Goal: Obtain resource: Download file/media

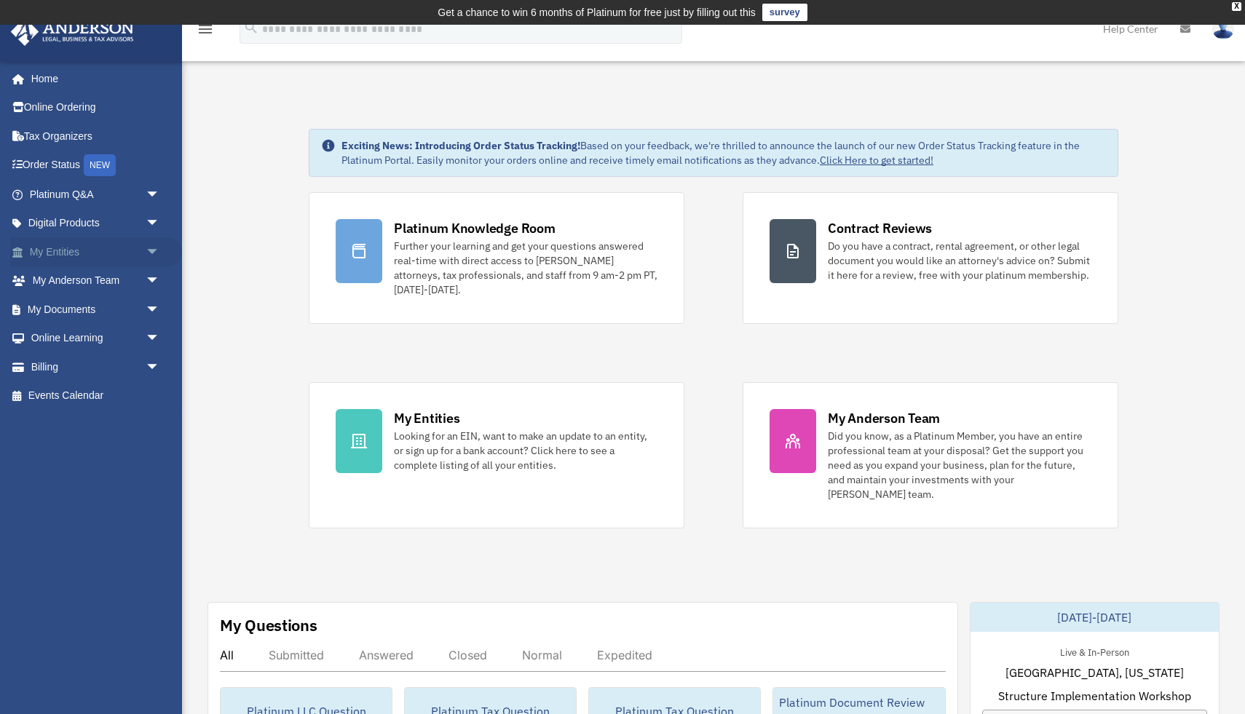
click at [75, 248] on link "My Entities arrow_drop_down" at bounding box center [96, 251] width 172 height 29
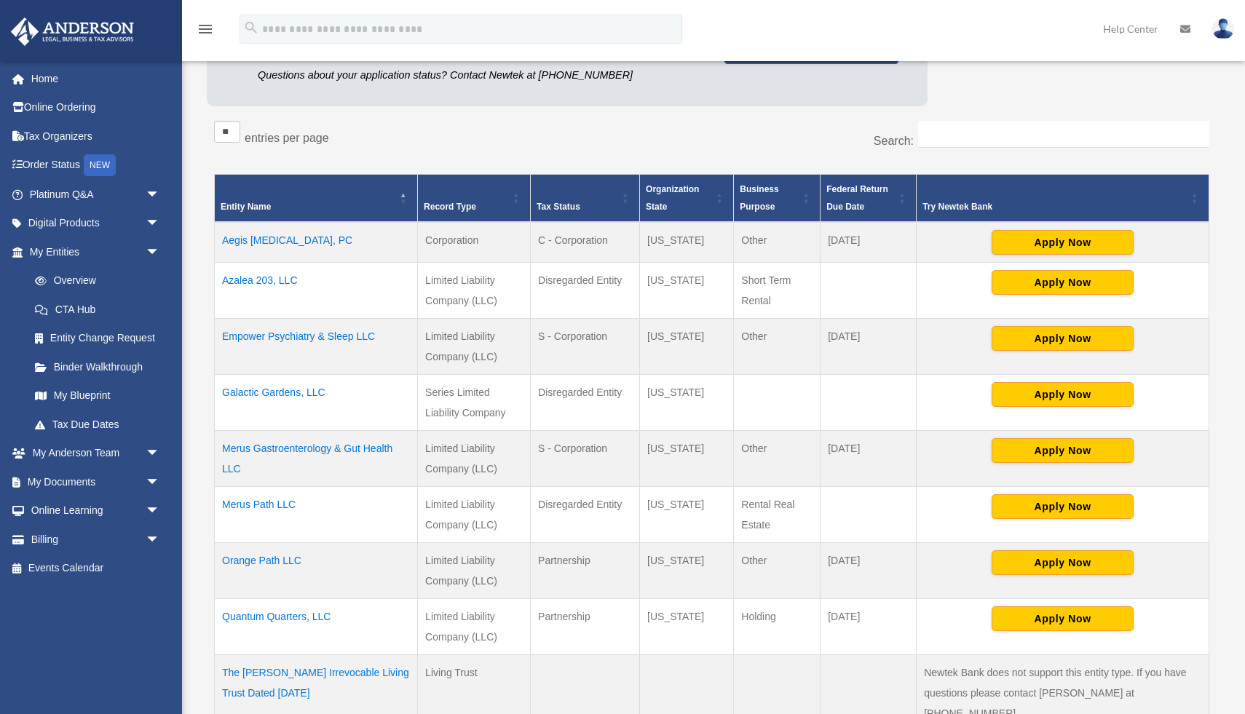
scroll to position [226, 0]
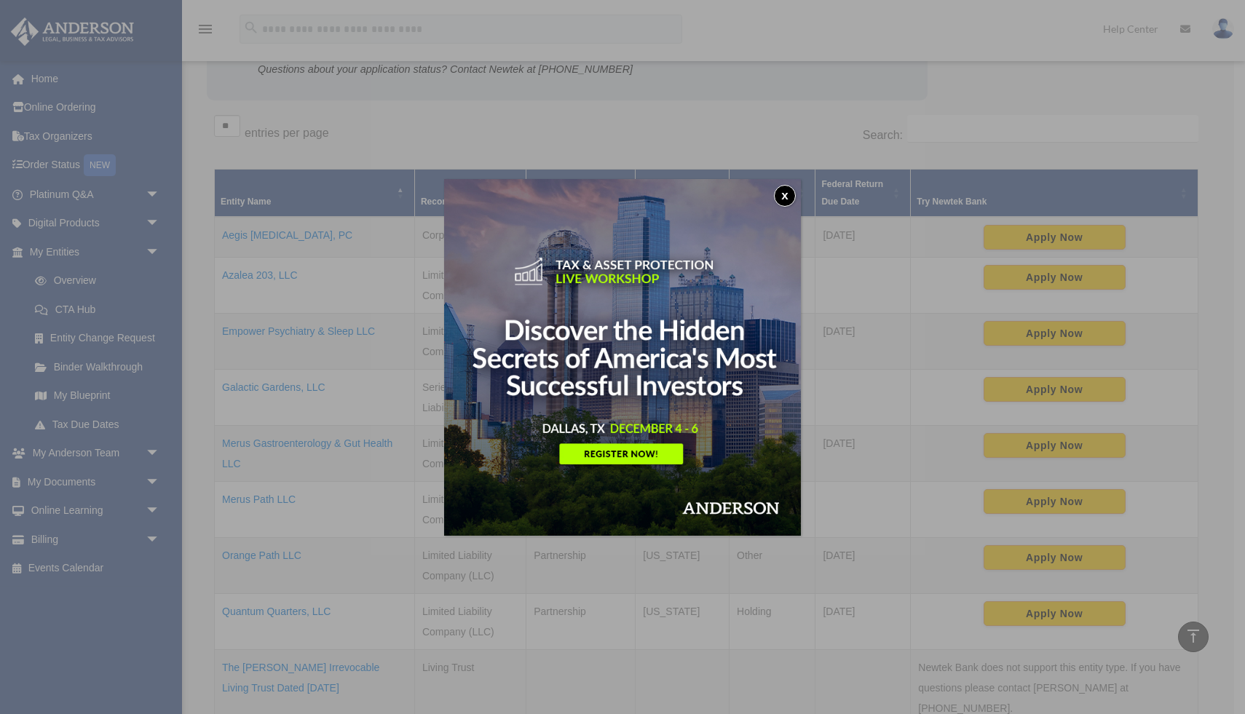
click at [786, 192] on button "x" at bounding box center [785, 196] width 22 height 22
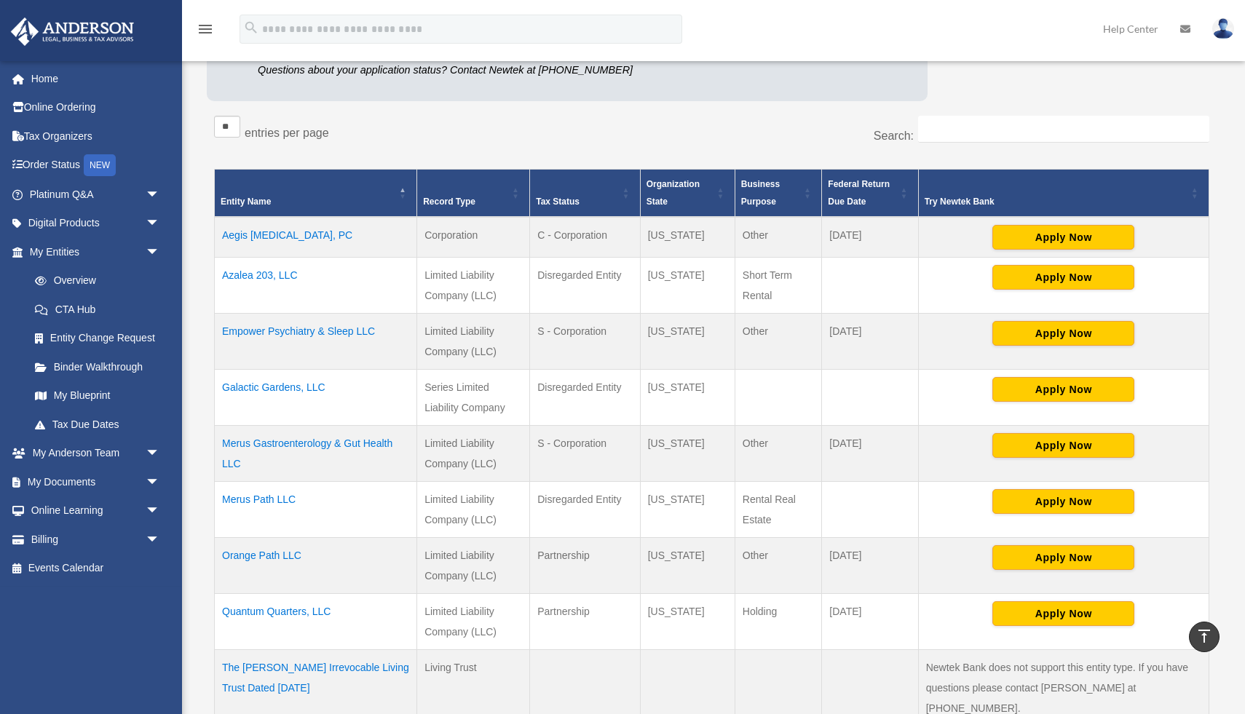
click at [319, 612] on td "Quantum Quarters, LLC" at bounding box center [316, 622] width 202 height 56
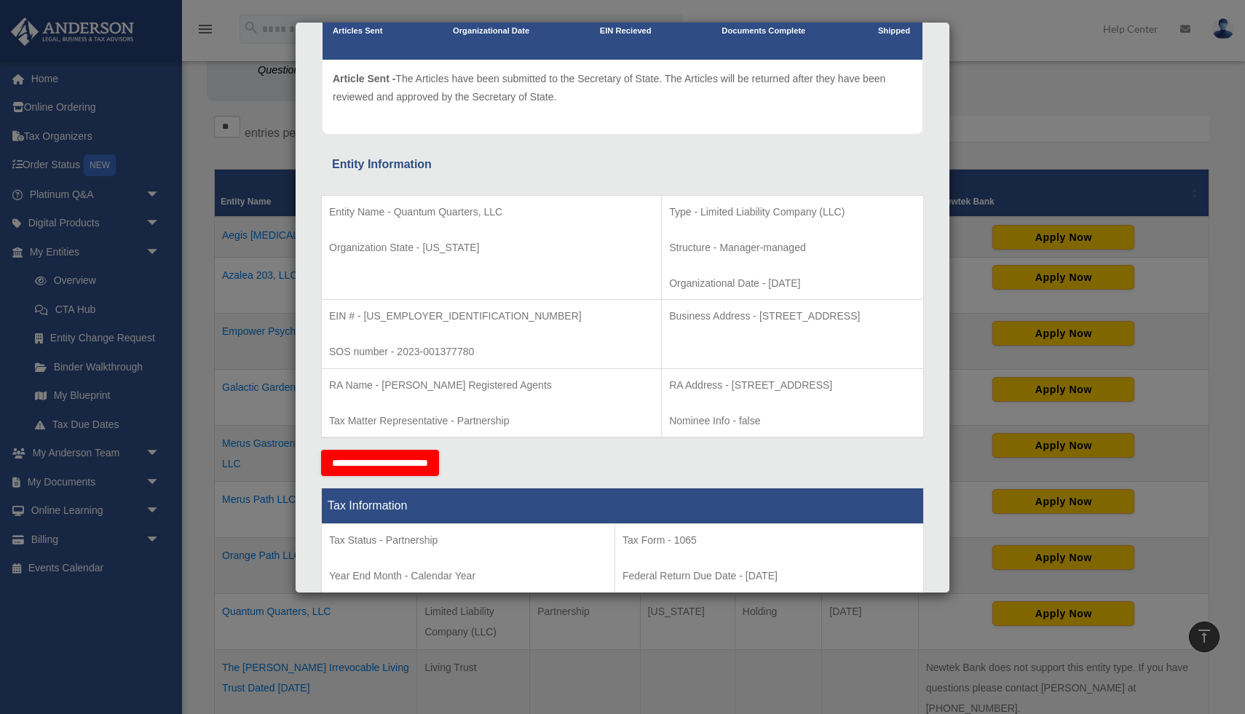
scroll to position [0, 0]
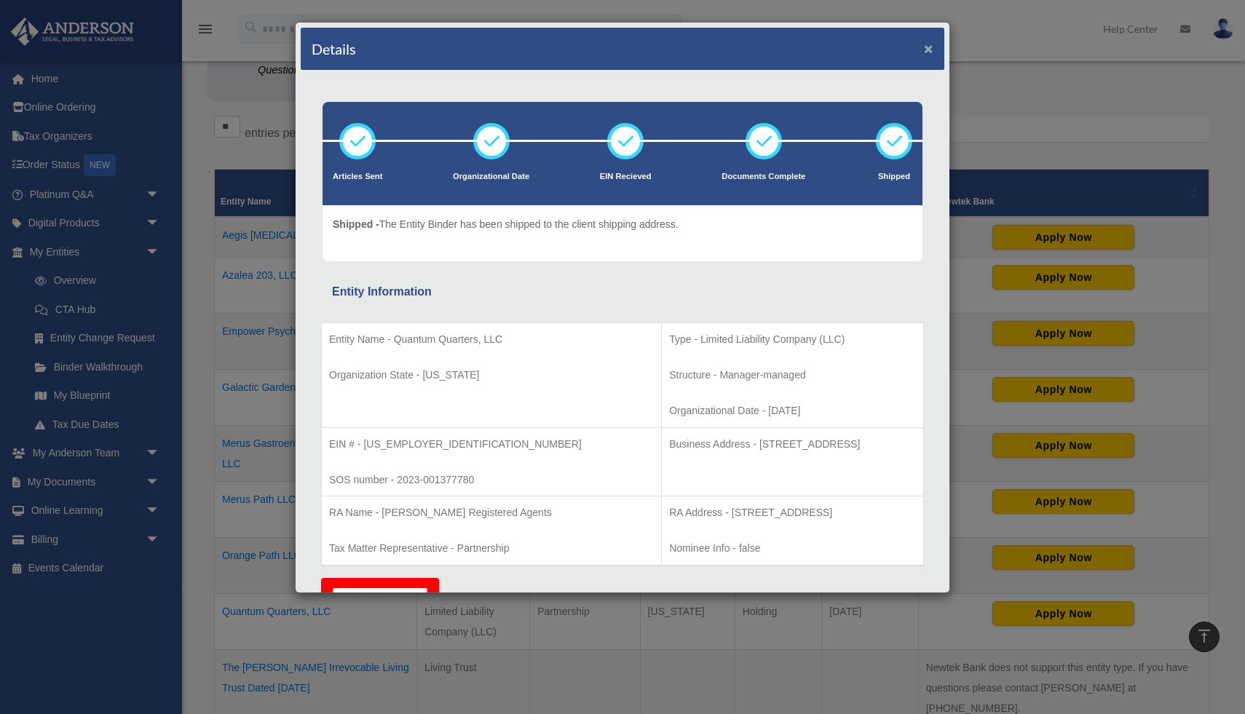
click at [928, 48] on button "×" at bounding box center [928, 48] width 9 height 15
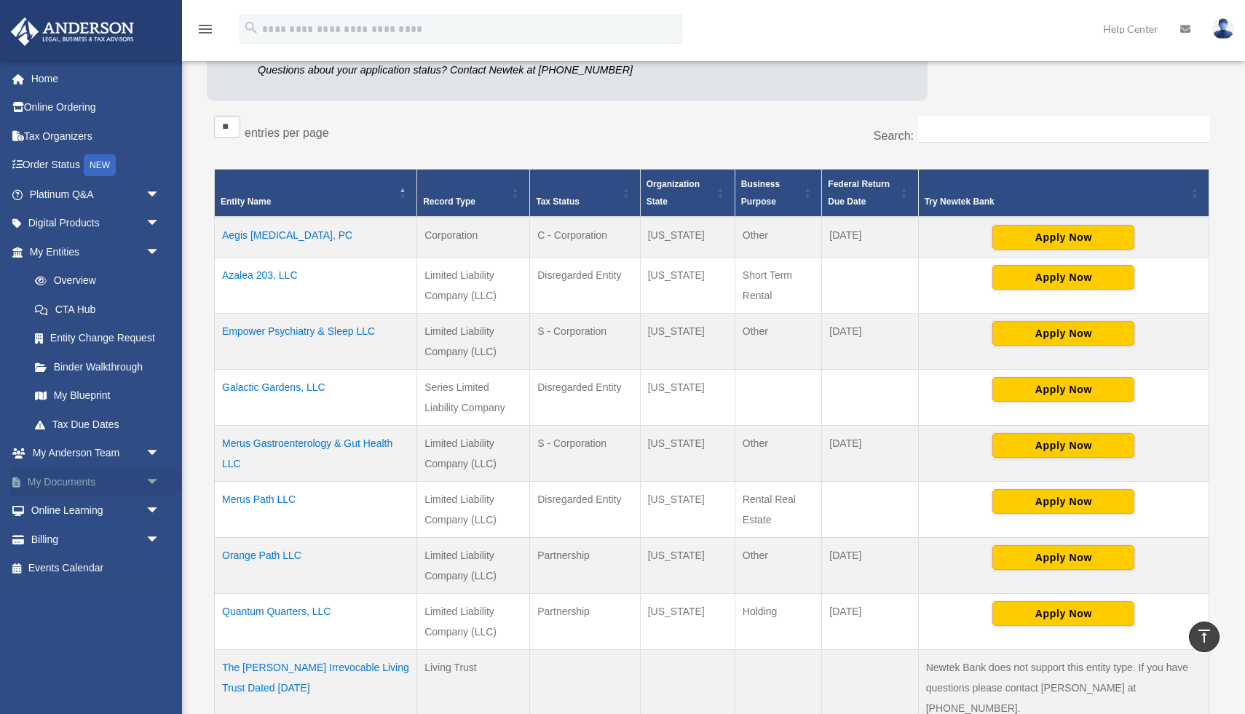
click at [66, 483] on link "My Documents arrow_drop_down" at bounding box center [96, 481] width 172 height 29
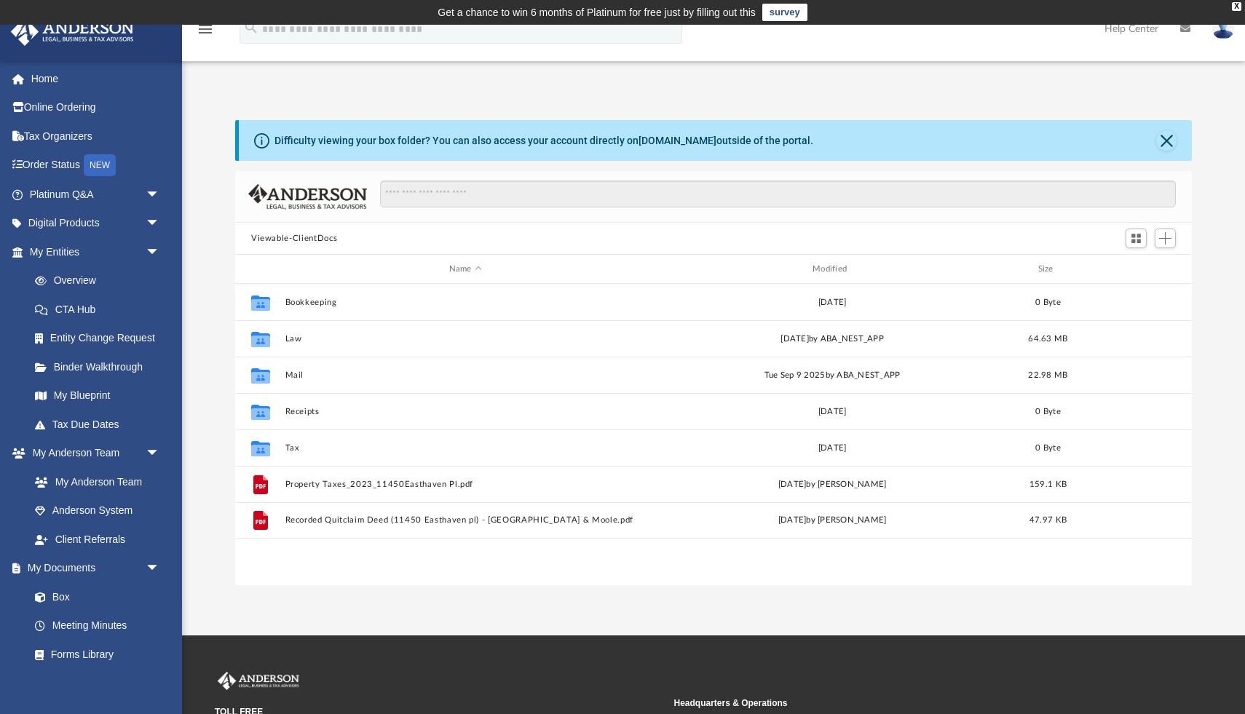
scroll to position [331, 957]
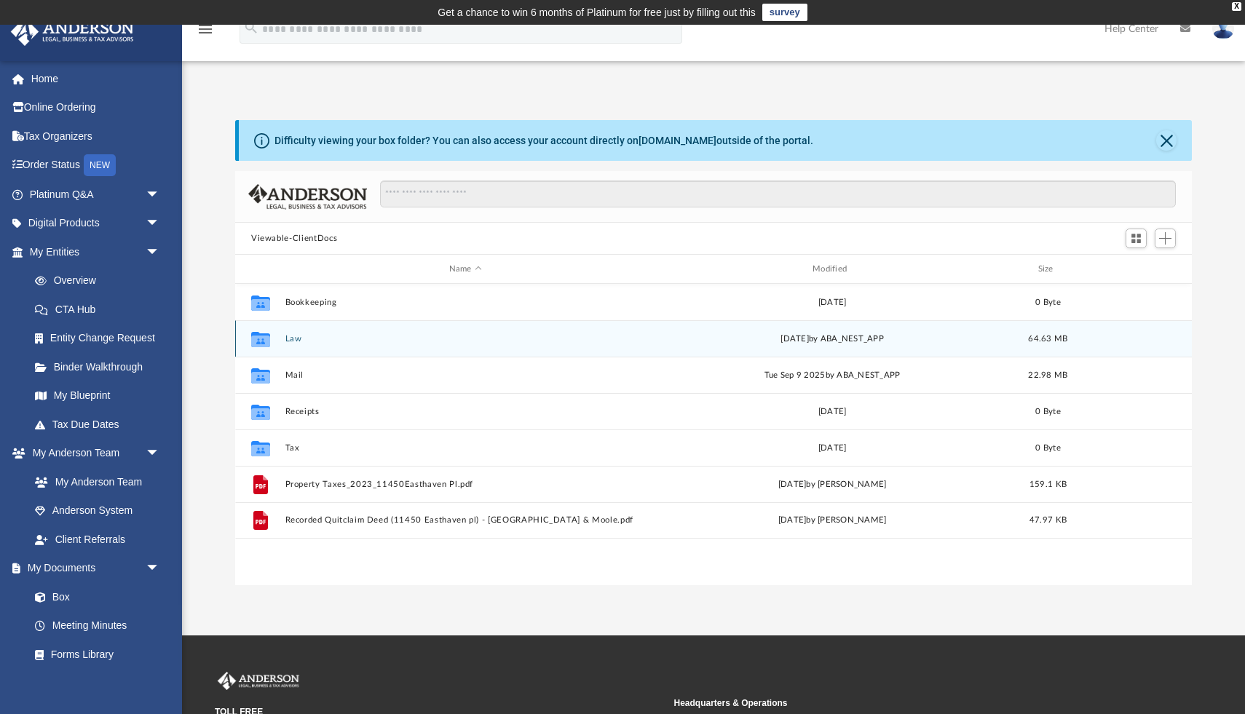
click at [262, 337] on icon "grid" at bounding box center [260, 338] width 19 height 15
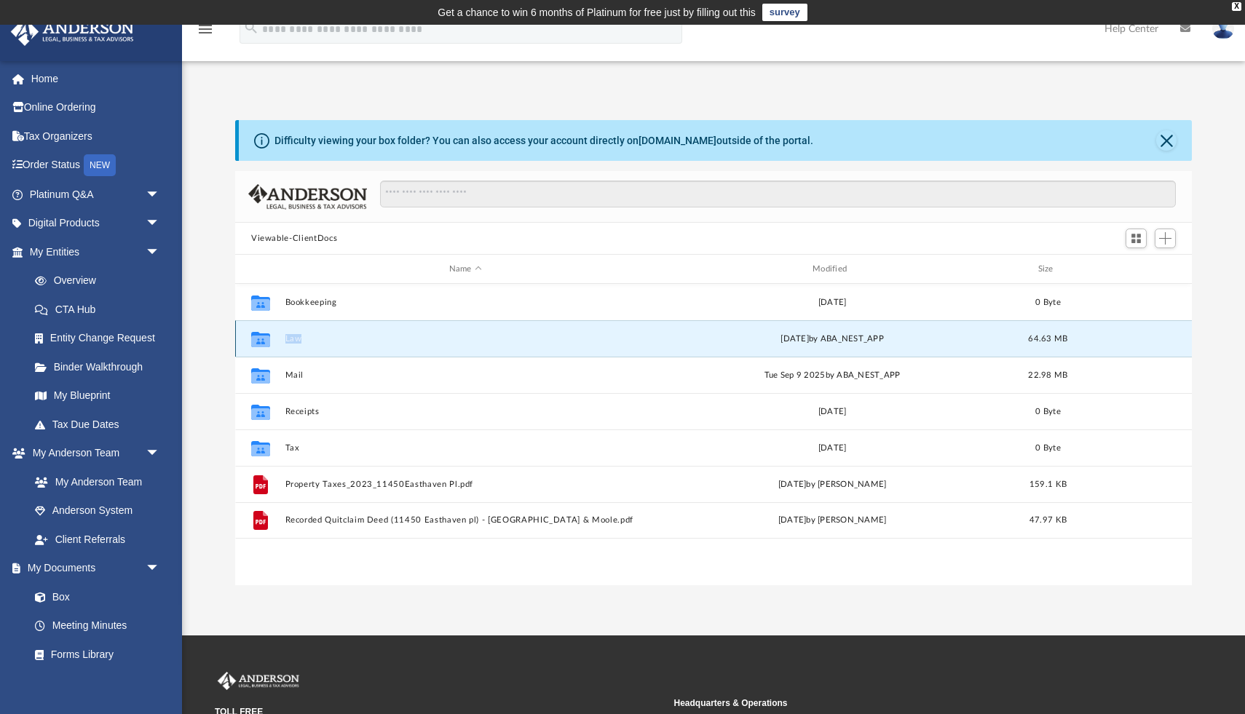
click at [262, 337] on icon "grid" at bounding box center [260, 338] width 19 height 15
click at [320, 341] on button "Law" at bounding box center [465, 338] width 360 height 9
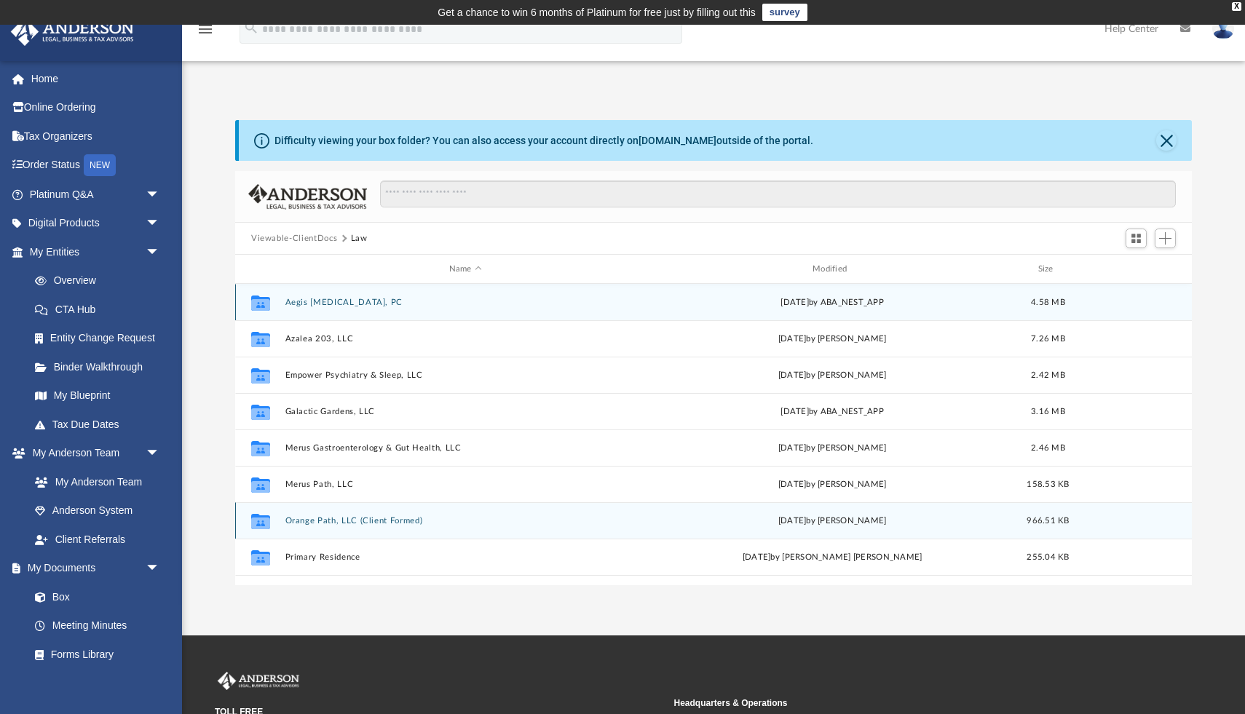
scroll to position [62, 0]
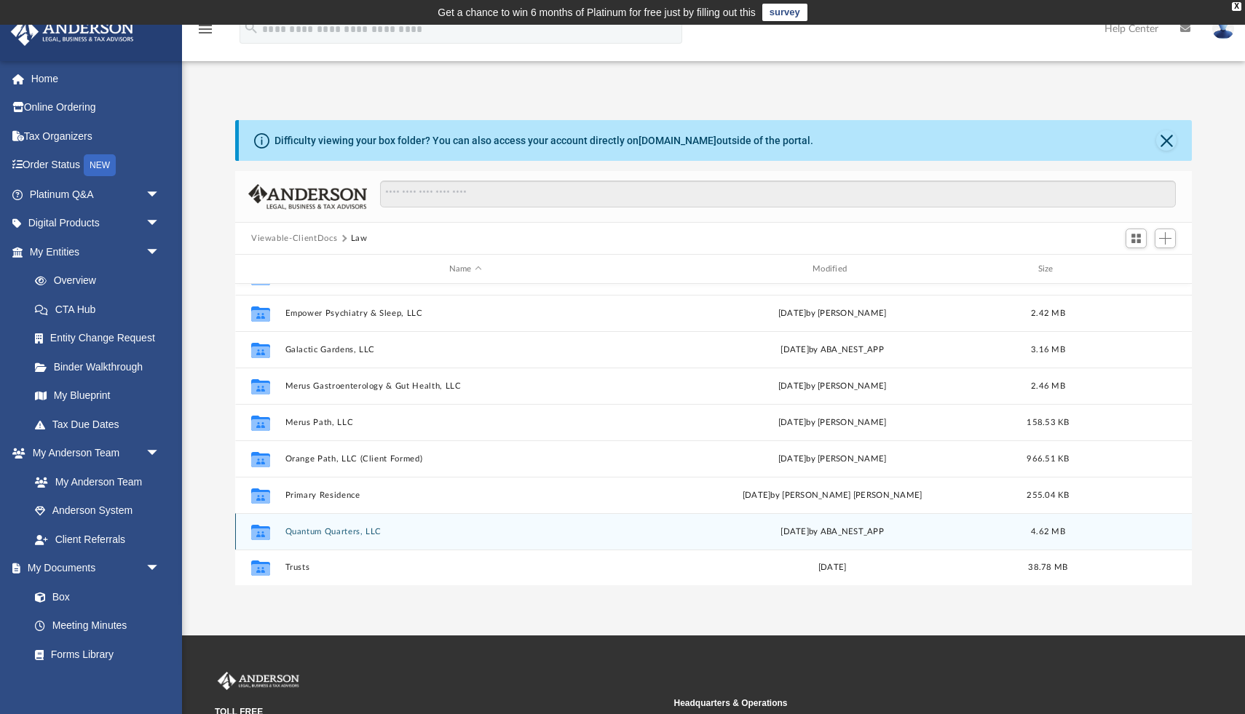
click at [360, 530] on button "Quantum Quarters, LLC" at bounding box center [465, 531] width 360 height 9
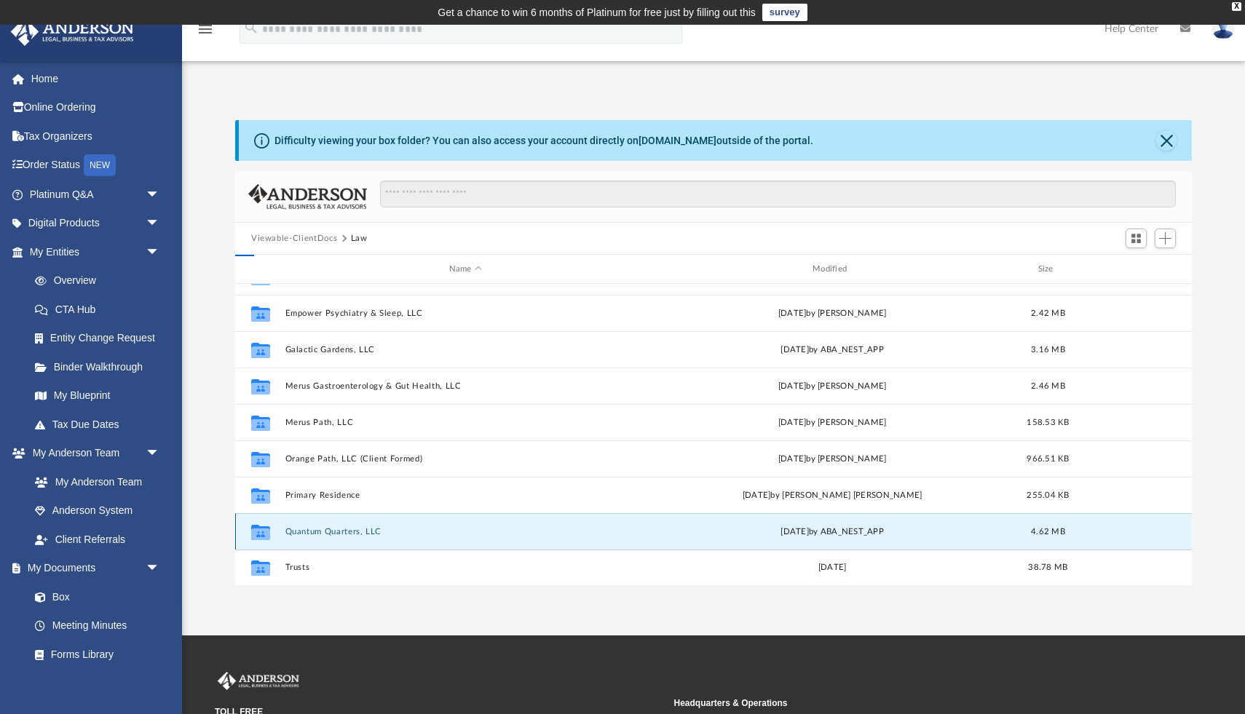
click at [360, 530] on button "Quantum Quarters, LLC" at bounding box center [465, 531] width 360 height 9
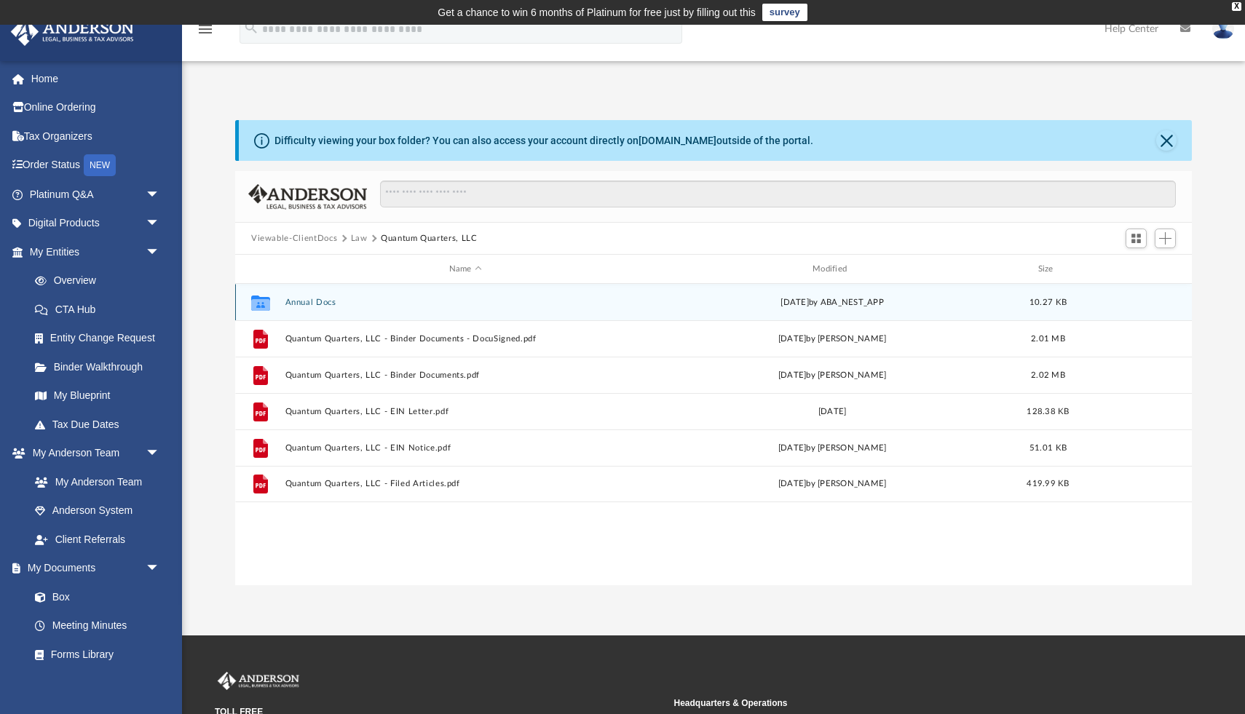
scroll to position [0, 0]
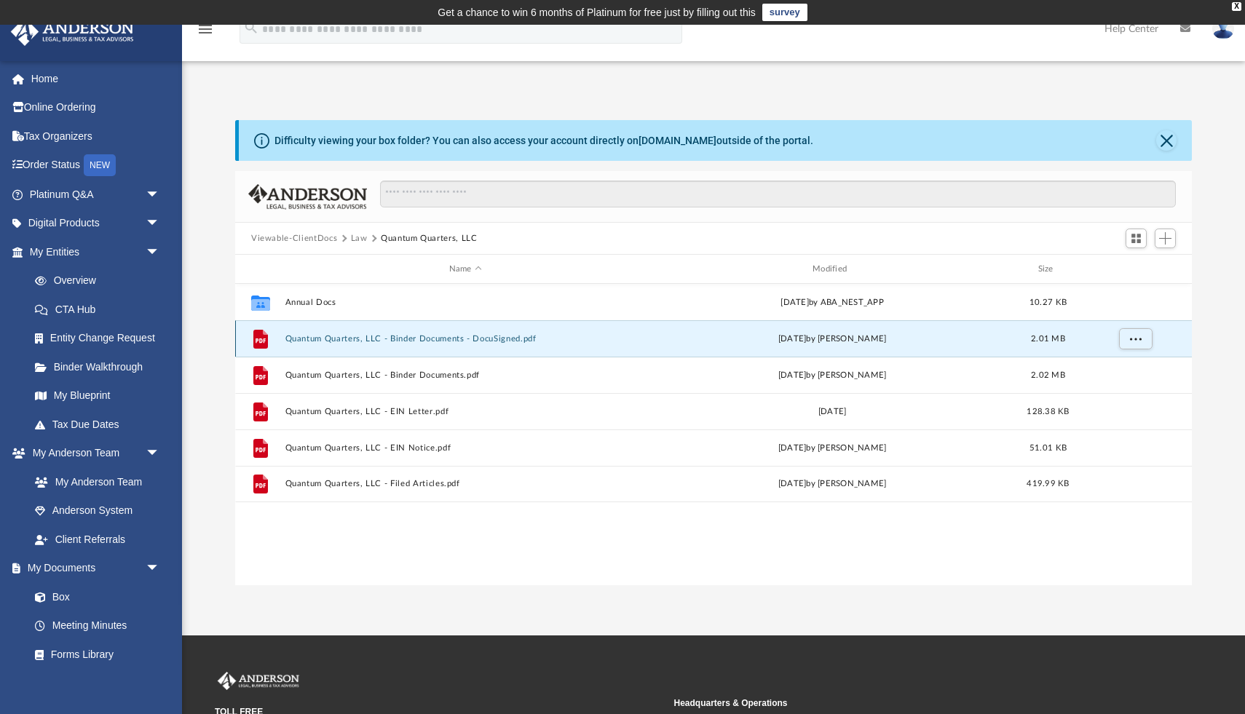
click at [416, 340] on button "Quantum Quarters, LLC - Binder Documents - DocuSigned.pdf" at bounding box center [465, 338] width 360 height 9
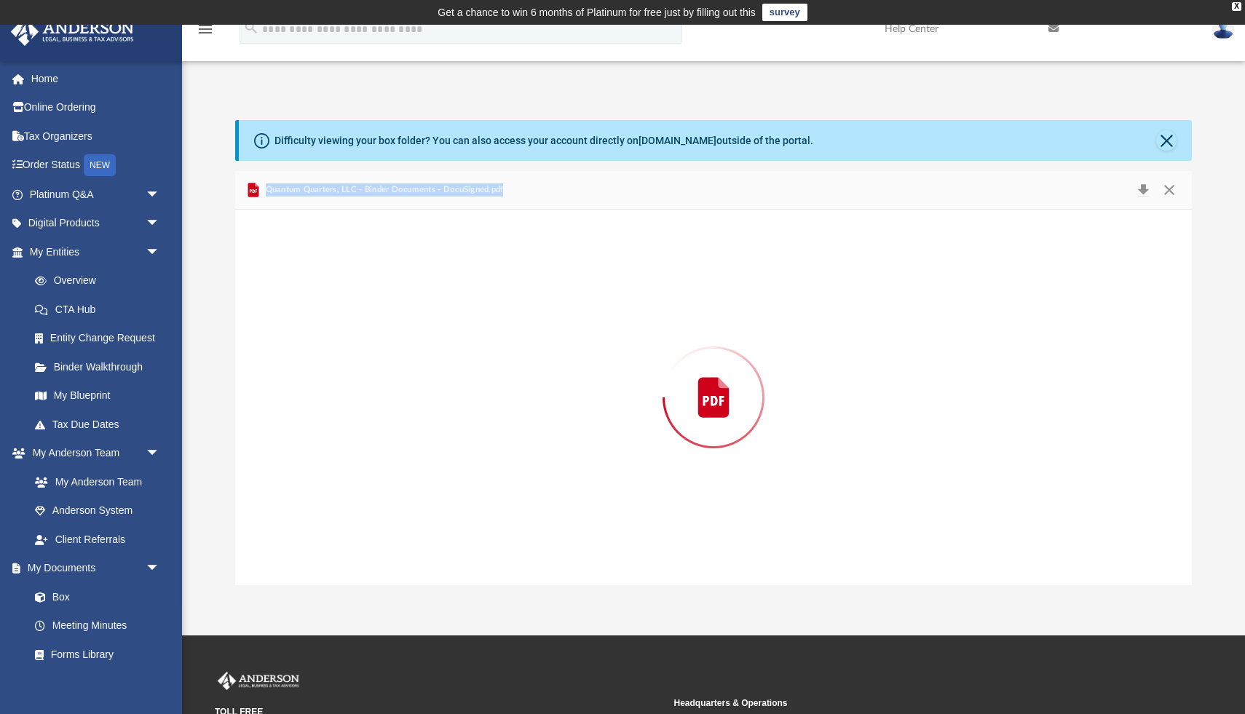
click at [416, 340] on div "Preview" at bounding box center [713, 398] width 957 height 376
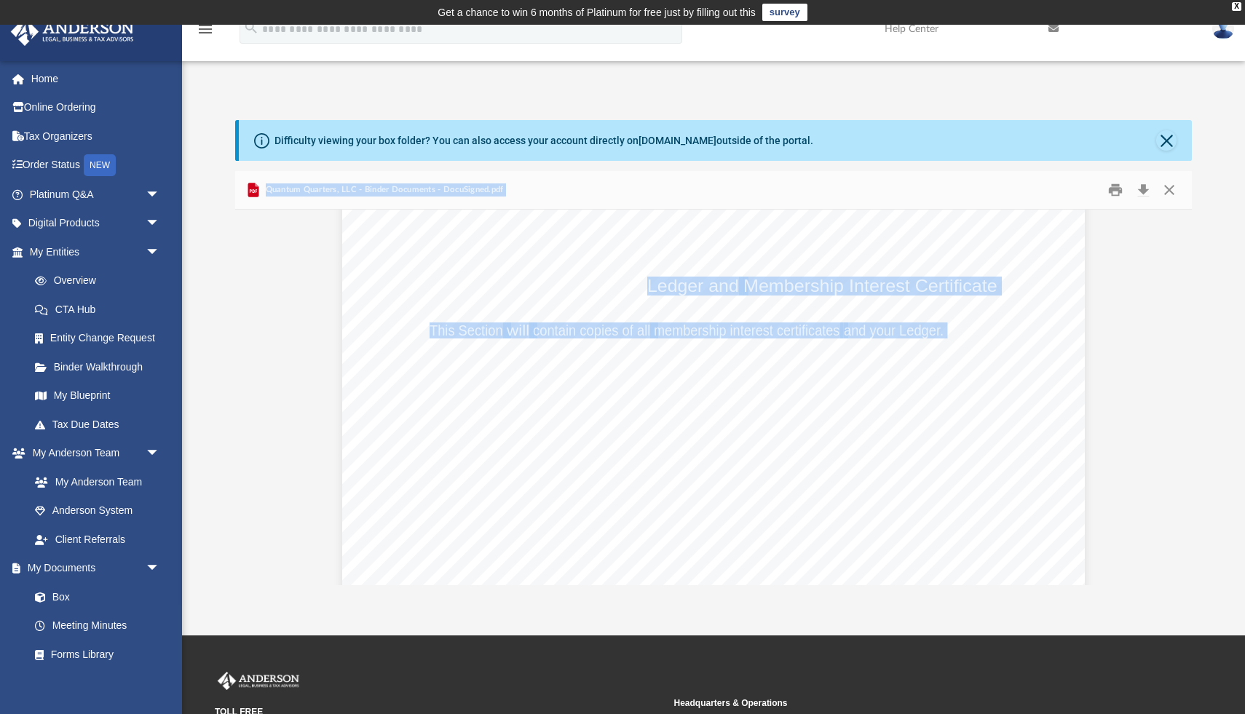
scroll to position [57095, 0]
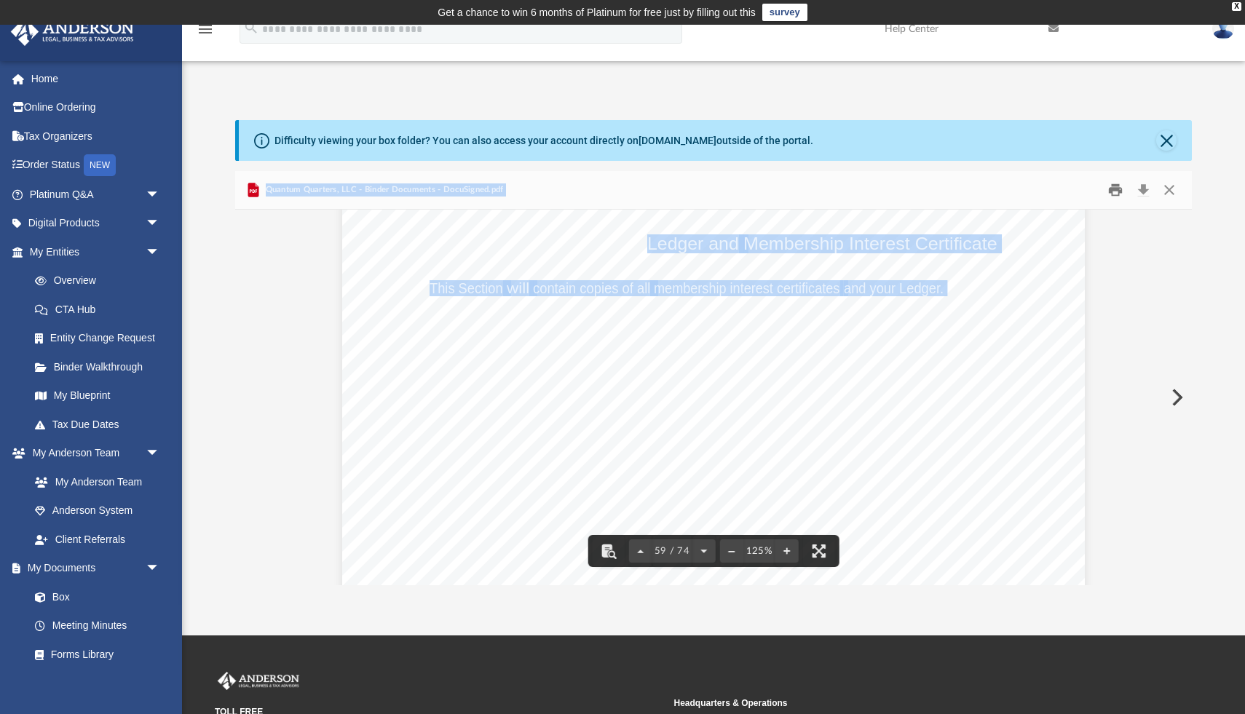
click at [1111, 193] on button "Print" at bounding box center [1115, 190] width 29 height 23
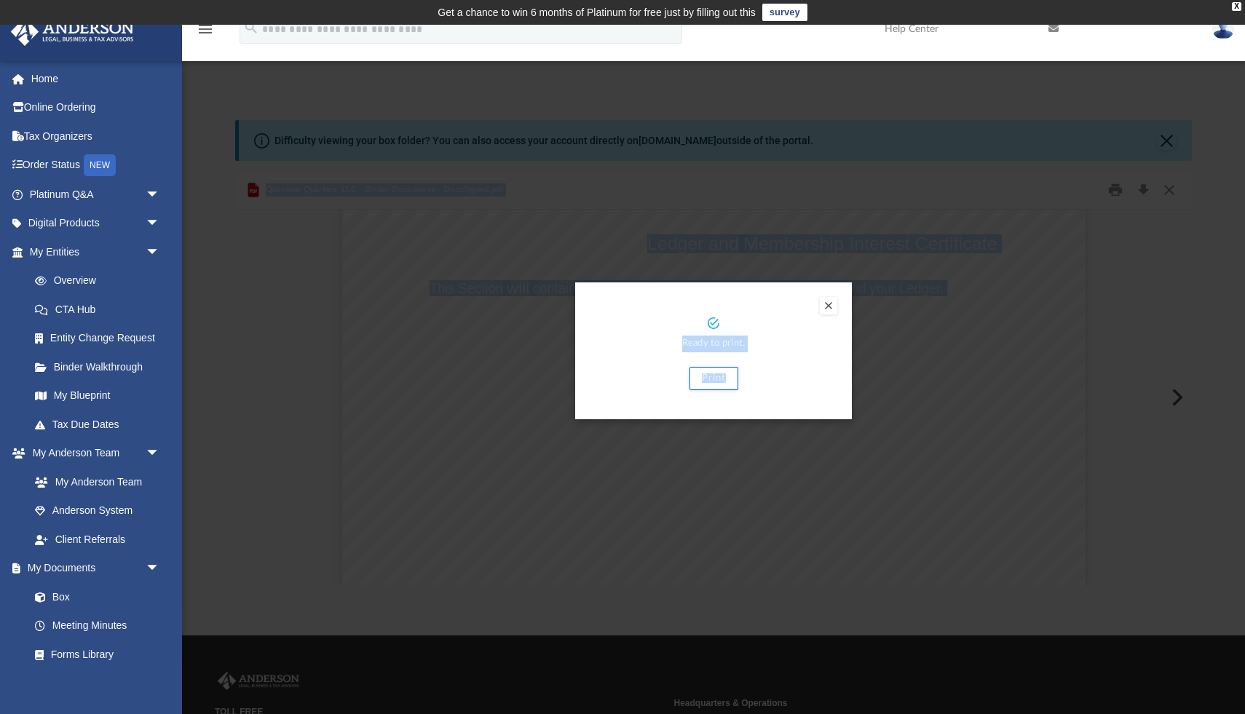
click at [830, 304] on button "Preview" at bounding box center [828, 305] width 17 height 17
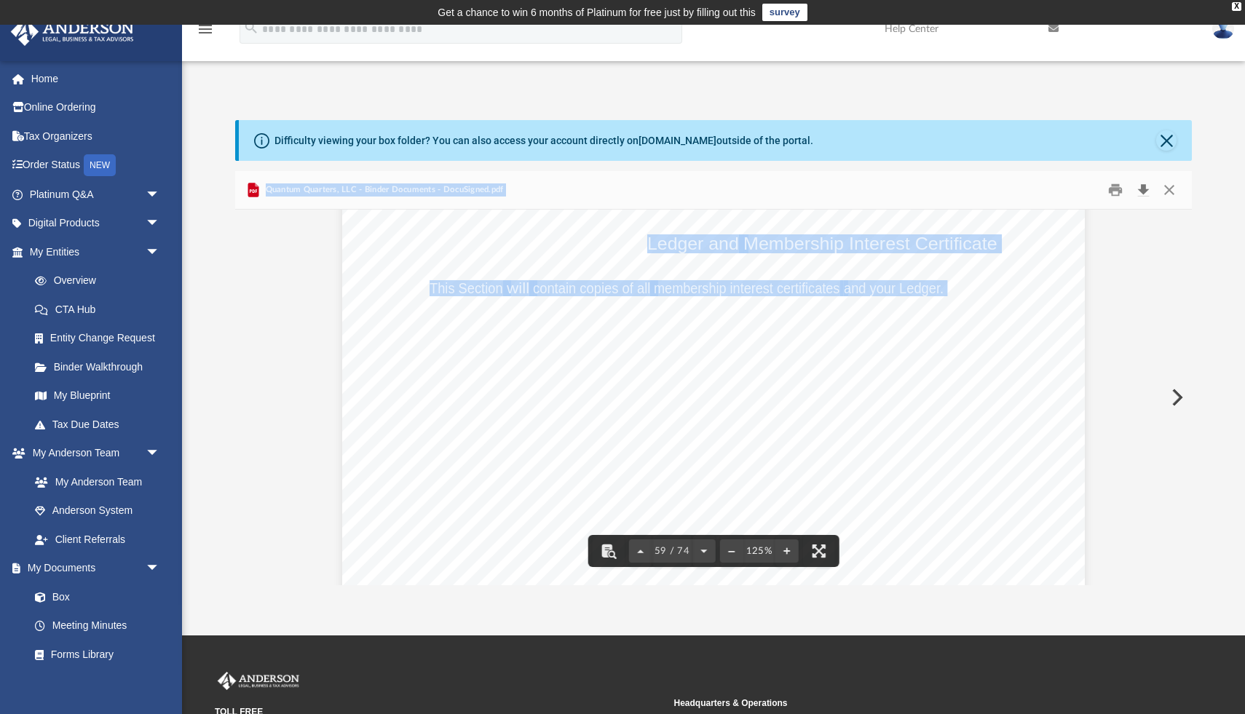
click at [1144, 183] on button "Download" at bounding box center [1143, 190] width 26 height 23
